Goal: Task Accomplishment & Management: Complete application form

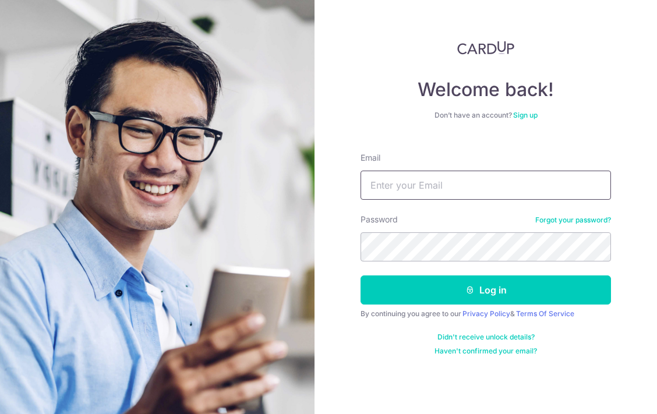
click at [456, 197] on input "Email" at bounding box center [486, 185] width 251 height 29
type input "[EMAIL_ADDRESS][DOMAIN_NAME]"
click at [486, 290] on button "Log in" at bounding box center [486, 290] width 251 height 29
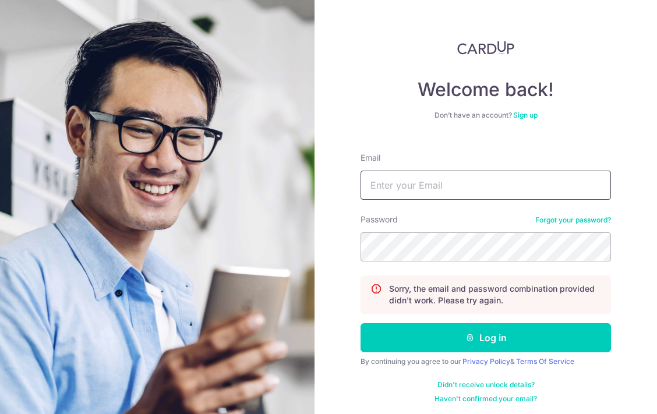
click at [505, 185] on input "Email" at bounding box center [486, 185] width 251 height 29
type input "l"
type input "m"
type input "emmanuelle@lokahihealthcare.com"
click at [484, 338] on button "Log in" at bounding box center [486, 337] width 251 height 29
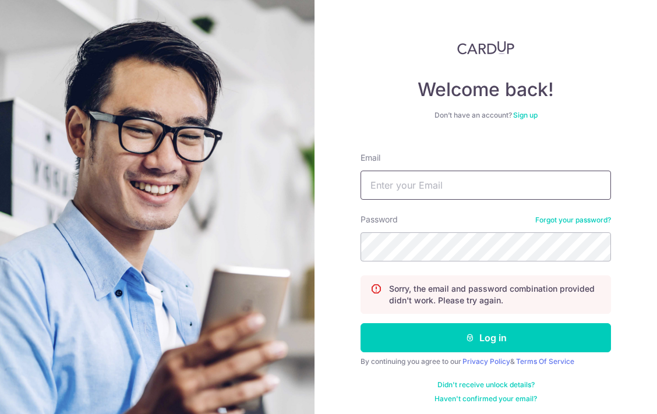
click at [517, 189] on input "Email" at bounding box center [486, 185] width 251 height 29
type input "e"
type input "[PERSON_NAME][EMAIL_ADDRESS][DOMAIN_NAME]"
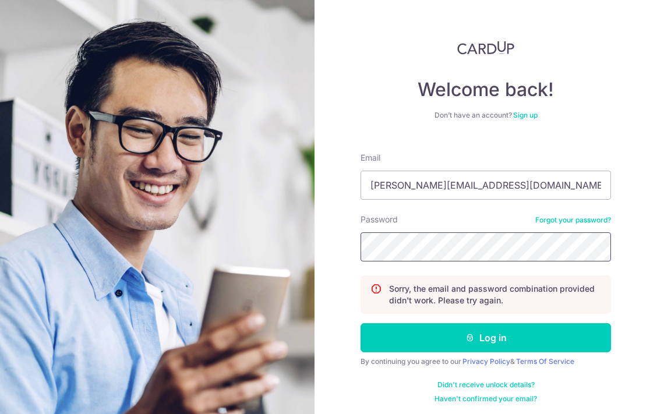
click at [484, 338] on button "Log in" at bounding box center [486, 337] width 251 height 29
click at [559, 220] on link "Forgot your password?" at bounding box center [573, 220] width 76 height 9
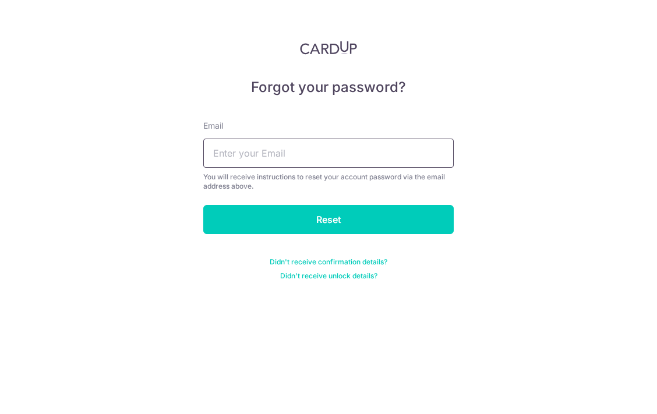
click at [396, 163] on input "text" at bounding box center [328, 153] width 251 height 29
type input "k"
type input "[PERSON_NAME][EMAIL_ADDRESS][DOMAIN_NAME]"
click at [329, 220] on input "Reset" at bounding box center [328, 219] width 251 height 29
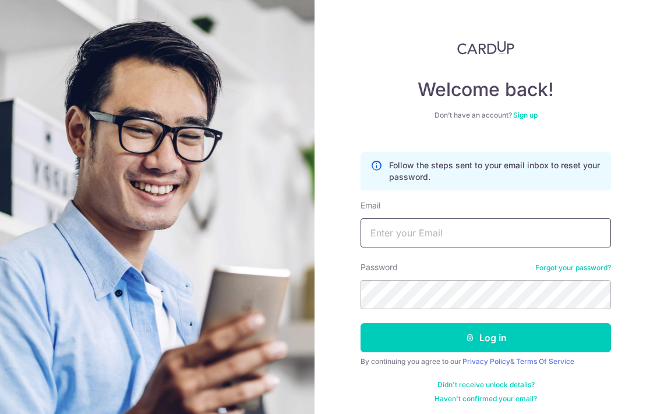
click at [428, 241] on input "Email" at bounding box center [486, 232] width 251 height 29
type input "[PERSON_NAME][EMAIL_ADDRESS][DOMAIN_NAME]"
click at [484, 338] on button "Log in" at bounding box center [486, 337] width 251 height 29
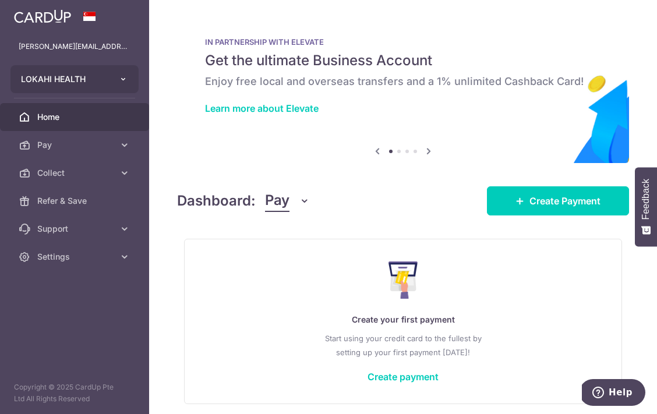
click at [126, 86] on button "LOKAHI HEALTH" at bounding box center [74, 79] width 128 height 28
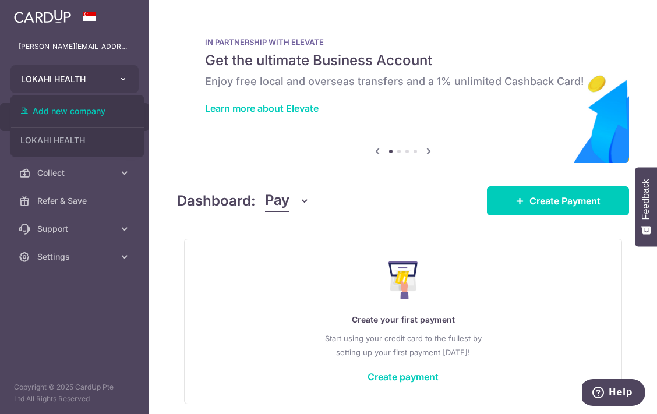
click at [126, 85] on button "LOKAHI HEALTH" at bounding box center [74, 79] width 128 height 28
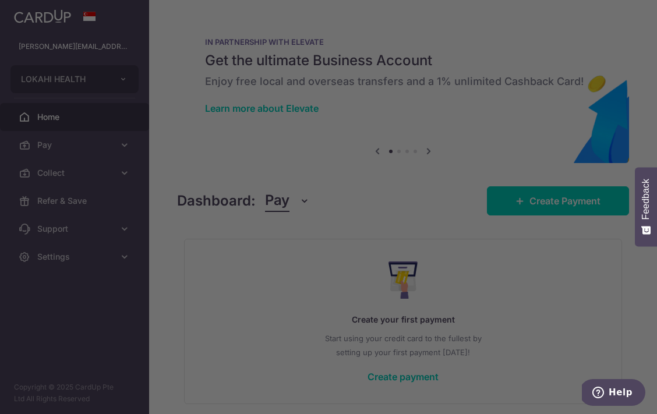
click at [475, 49] on div at bounding box center [332, 209] width 664 height 418
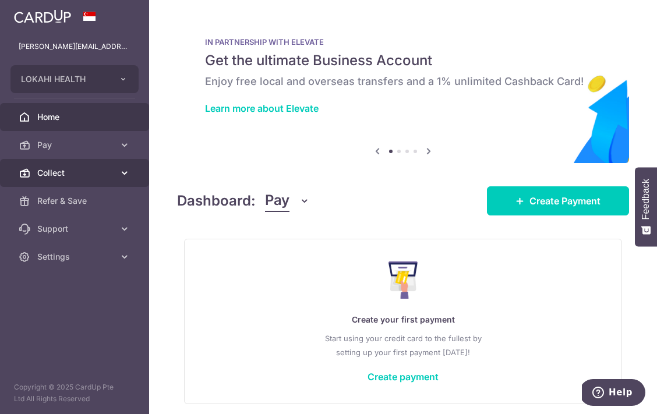
click at [129, 164] on link "Collect" at bounding box center [74, 173] width 149 height 28
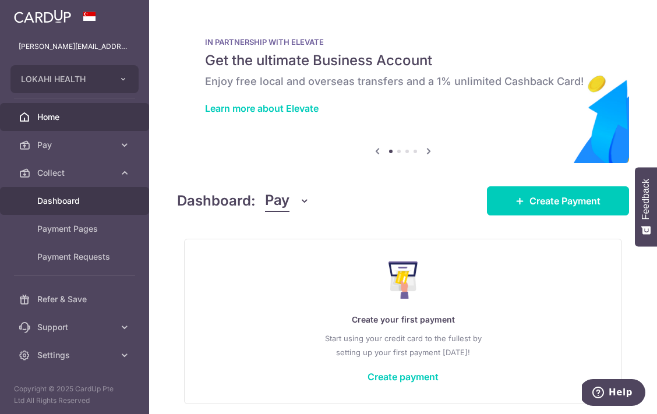
click at [82, 200] on span "Dashboard" at bounding box center [75, 201] width 77 height 12
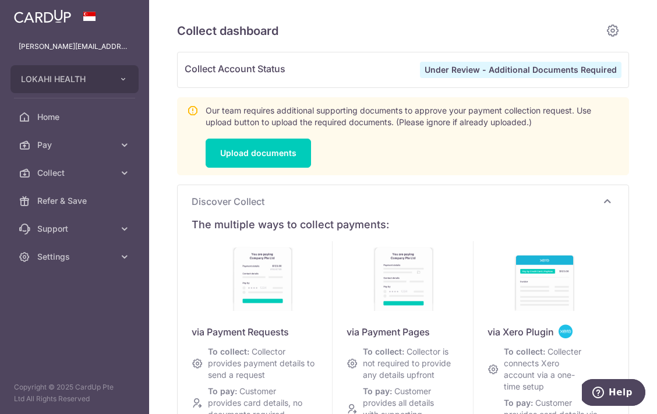
click at [563, 65] on strong "Under Review - Additional Documents Required" at bounding box center [521, 70] width 192 height 10
click at [271, 155] on link "Upload documents" at bounding box center [258, 153] width 105 height 29
type input "October 2025"
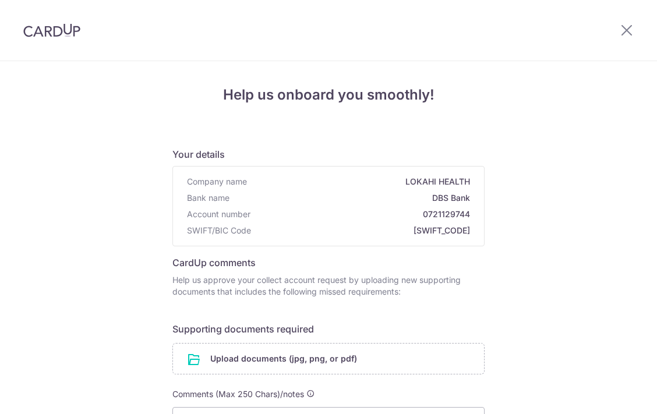
click at [271, 155] on h6 "Your details" at bounding box center [328, 154] width 312 height 14
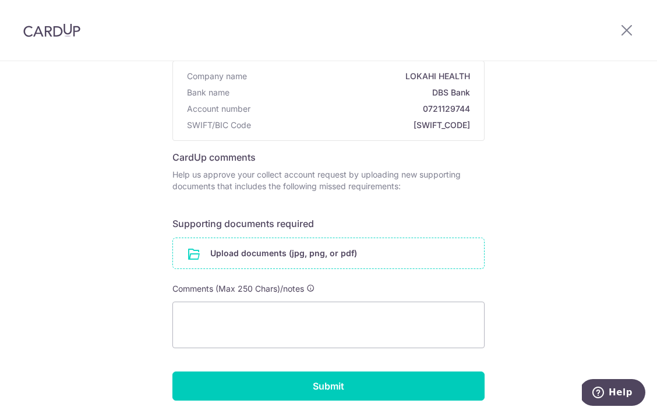
scroll to position [111, 0]
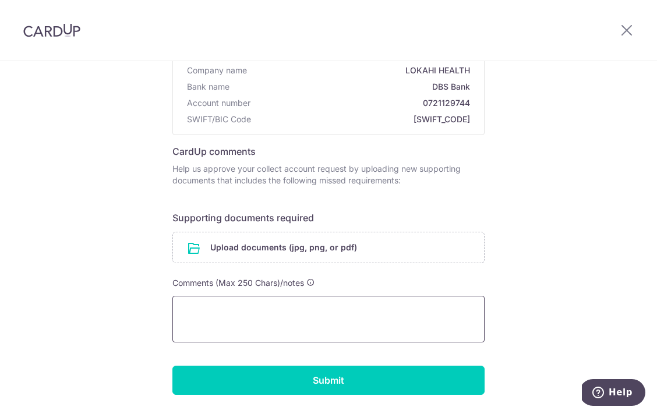
click at [405, 308] on textarea at bounding box center [328, 319] width 312 height 47
paste textarea "1. The type of payments you intend to collect through our platform. Please clar…"
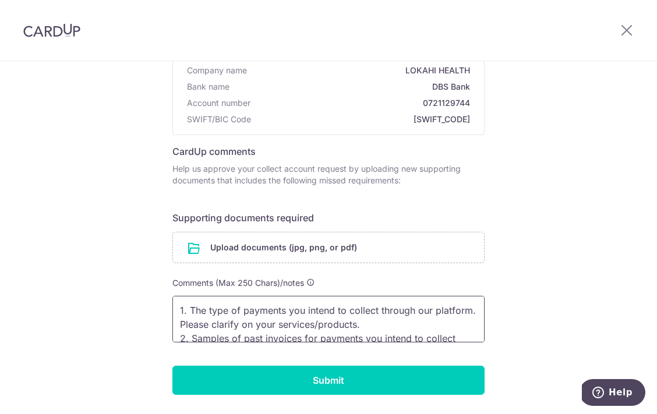
scroll to position [38, 0]
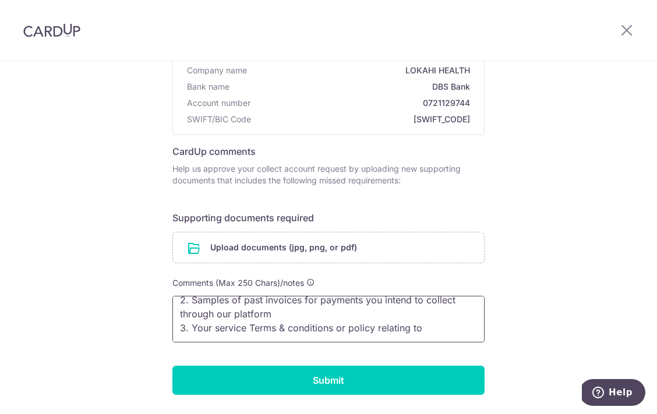
click at [384, 335] on textarea "1. The type of payments you intend to collect through our platform. Please clar…" at bounding box center [328, 319] width 312 height 47
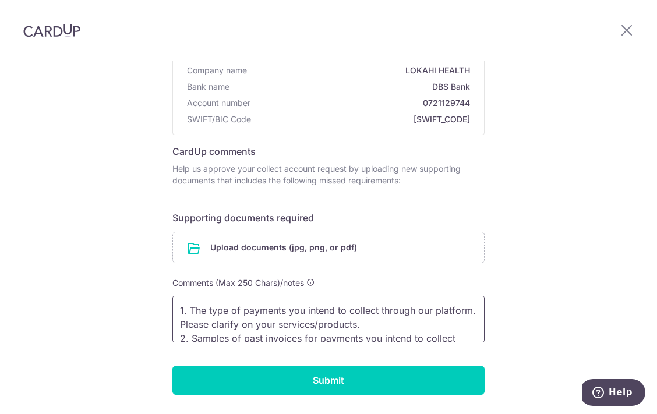
scroll to position [0, 0]
click at [276, 323] on textarea "1. The type of payments you intend to collect through our platform. Please clar…" at bounding box center [328, 319] width 312 height 47
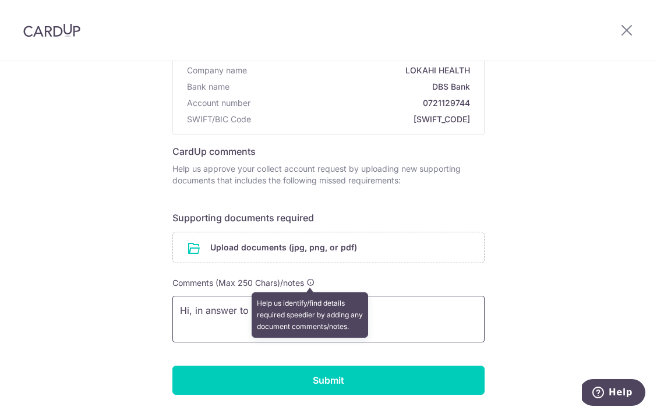
type textarea "Hi, in answer to your questions:"
click at [310, 285] on icon at bounding box center [310, 282] width 8 height 8
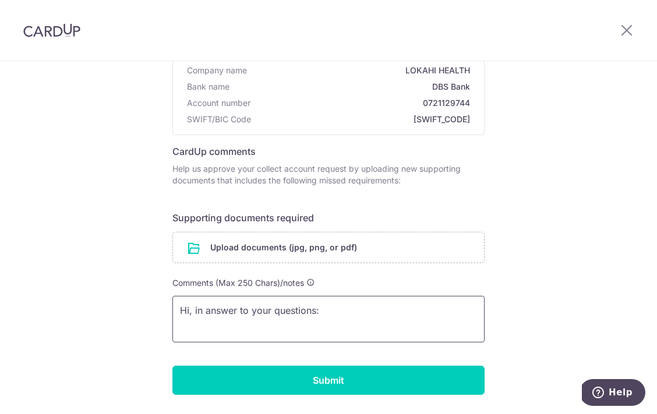
click at [340, 328] on textarea "Hi, in answer to your questions:" at bounding box center [328, 319] width 312 height 47
